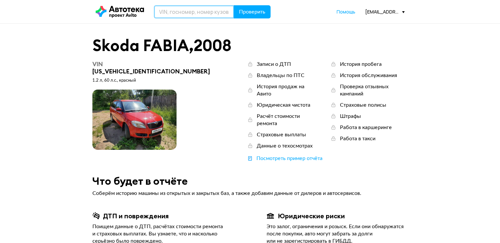
click at [205, 8] on input "text" at bounding box center [194, 11] width 80 height 13
paste input "[US_VEHICLE_IDENTIFICATION_NUMBER]"
type input "[US_VEHICLE_IDENTIFICATION_NUMBER]"
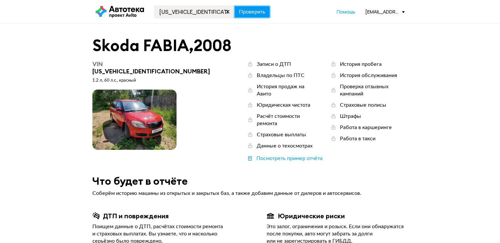
click at [266, 14] on button "Проверить" at bounding box center [252, 11] width 37 height 13
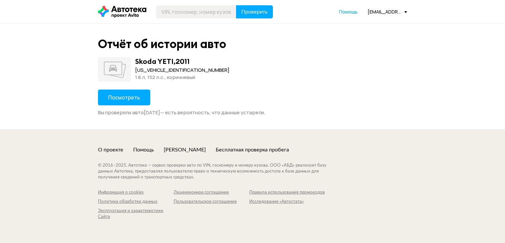
click at [133, 99] on span "Посмотреть" at bounding box center [124, 97] width 32 height 7
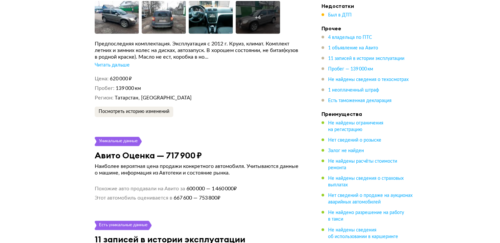
scroll to position [1382, 0]
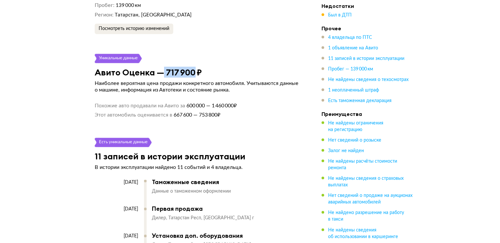
drag, startPoint x: 164, startPoint y: 77, endPoint x: 193, endPoint y: 77, distance: 29.0
click at [193, 77] on h3 "Авито Оценка — 717 900 ₽" at bounding box center [148, 72] width 107 height 10
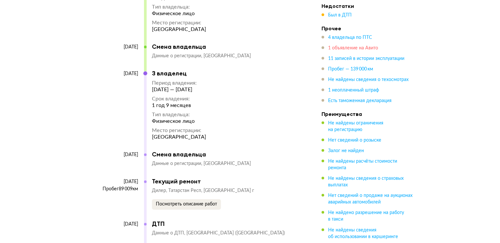
click at [336, 46] on span "1 объявление на Авито" at bounding box center [353, 48] width 50 height 5
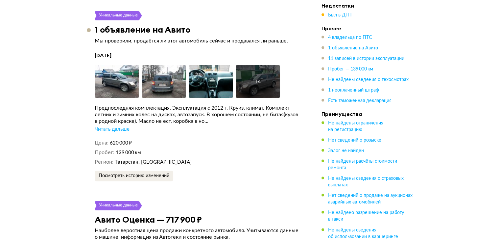
scroll to position [1217, 0]
